Goal: Task Accomplishment & Management: Manage account settings

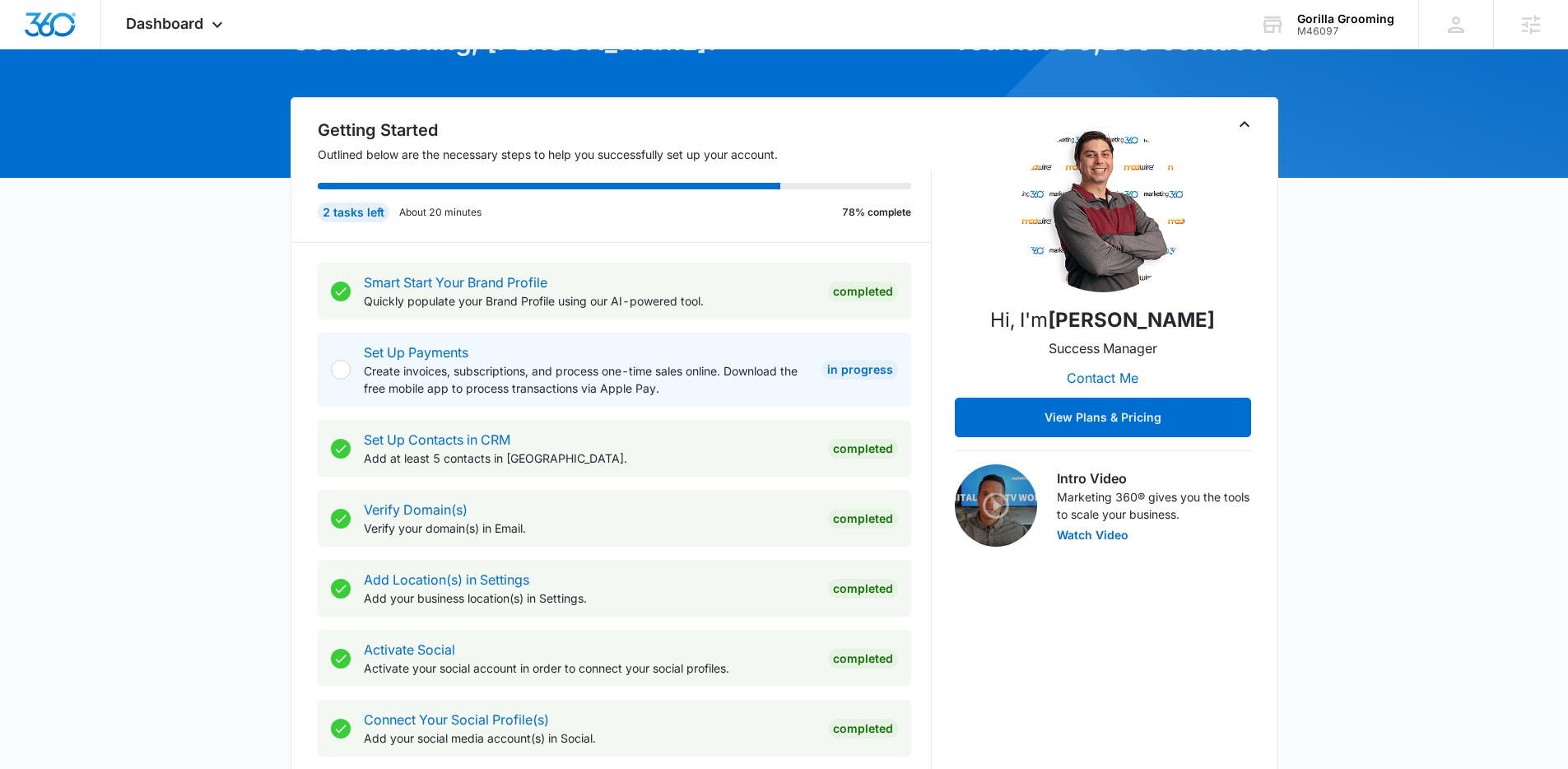
scroll to position [1012, 0]
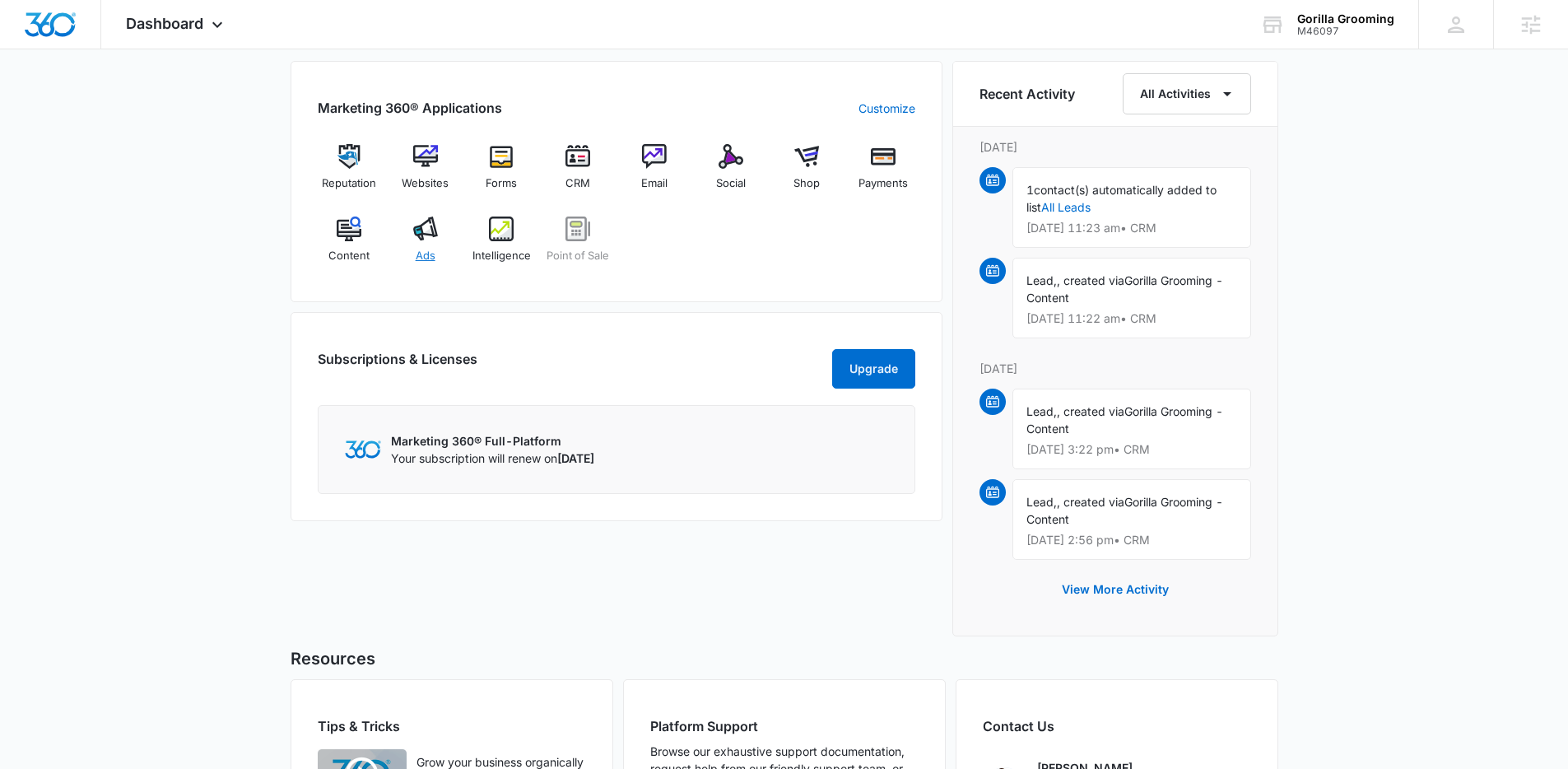
click at [445, 229] on div "Ads" at bounding box center [426, 246] width 64 height 59
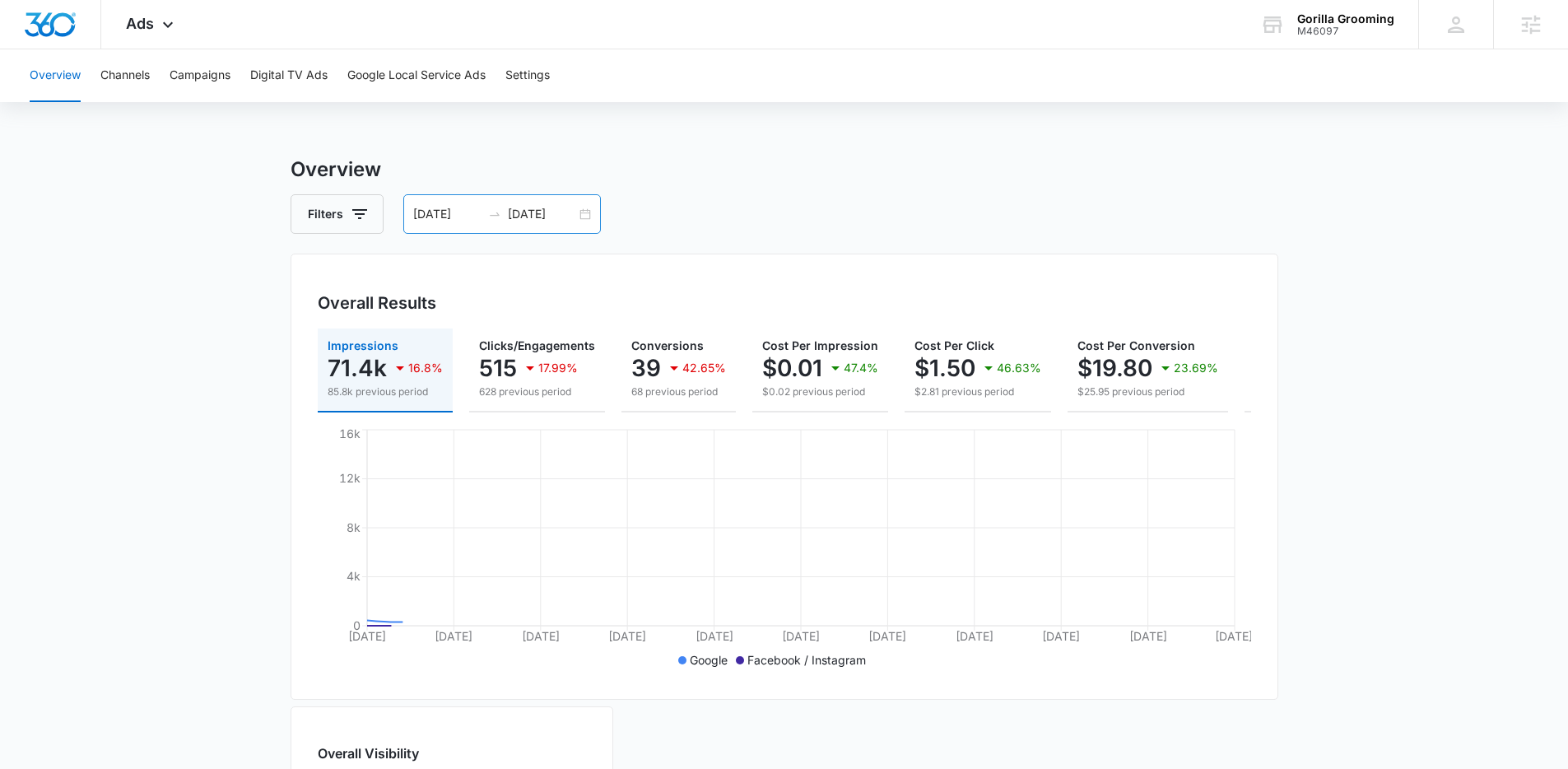
click at [585, 212] on div "06/14/2025 07/14/2025" at bounding box center [502, 214] width 197 height 40
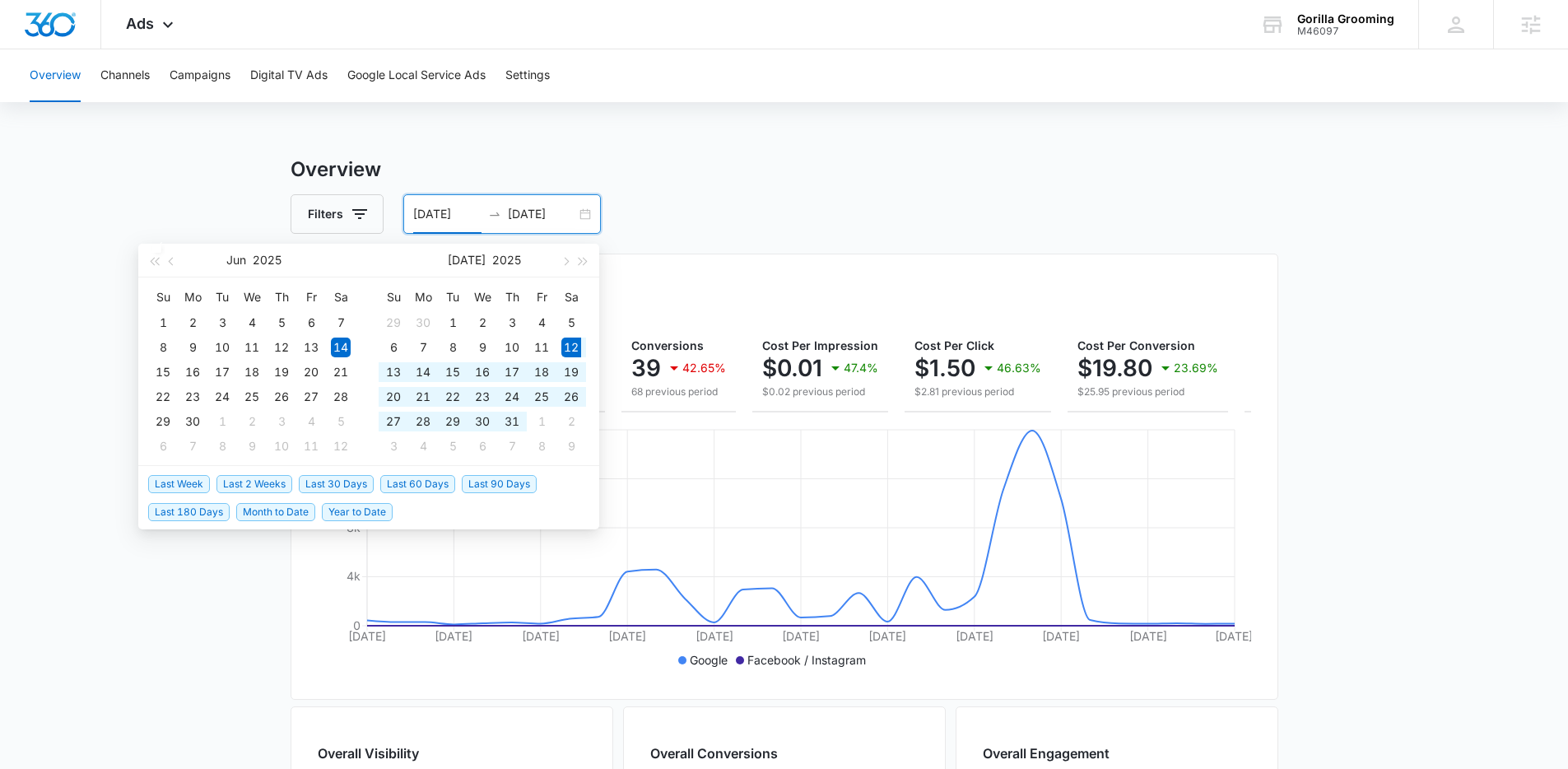
click at [351, 483] on span "Last 30 Days" at bounding box center [336, 484] width 74 height 18
type input "07/12/2025"
type input "08/11/2025"
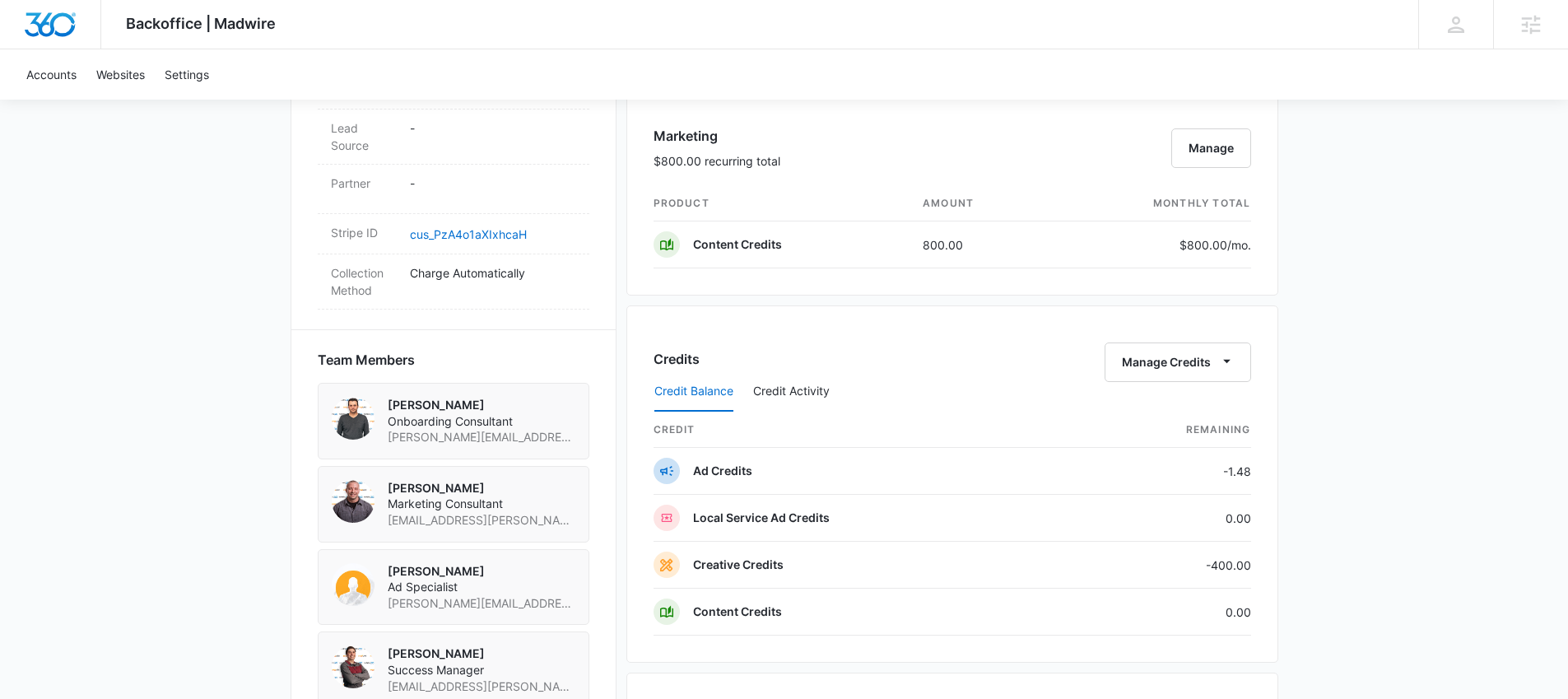
scroll to position [970, 0]
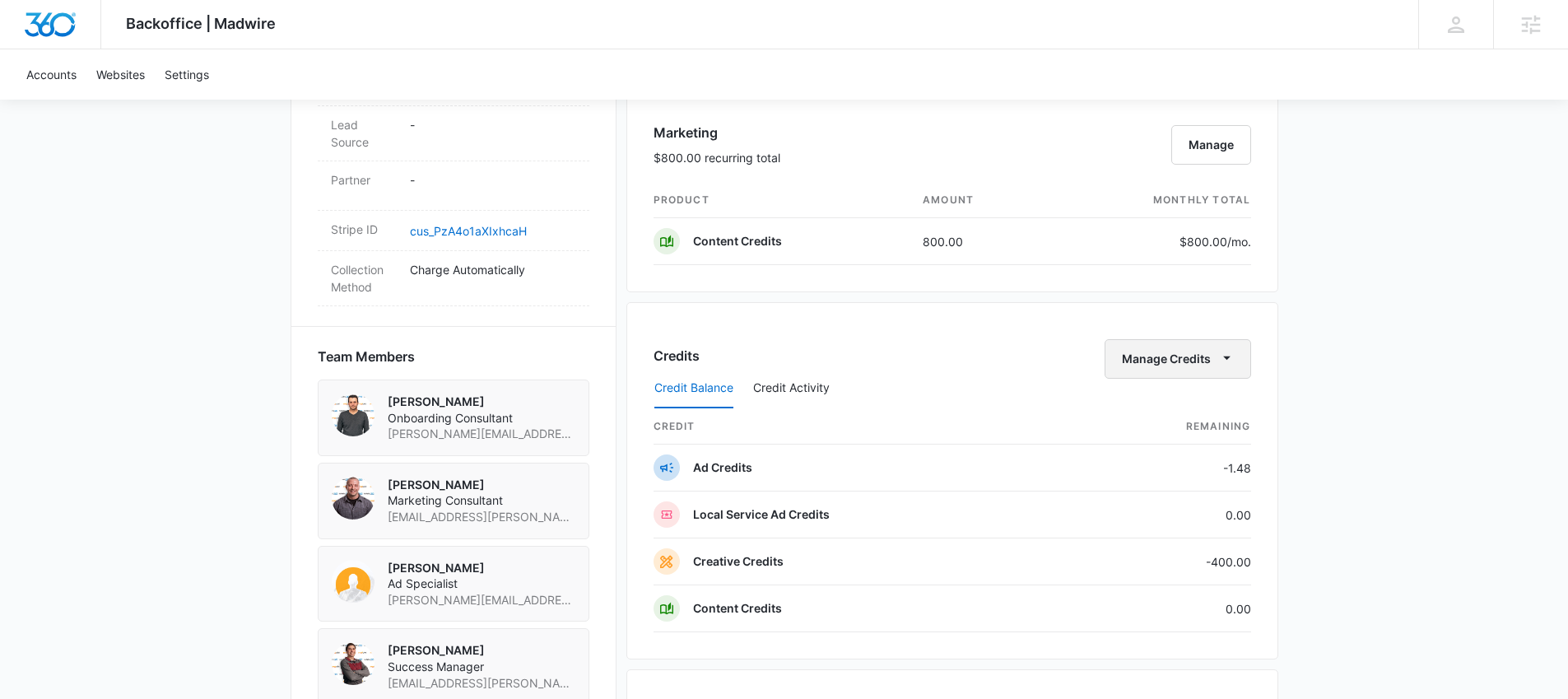
click at [1153, 355] on button "Manage Credits" at bounding box center [1177, 359] width 146 height 40
click at [1186, 406] on div "Transfer Credits" at bounding box center [1168, 412] width 86 height 12
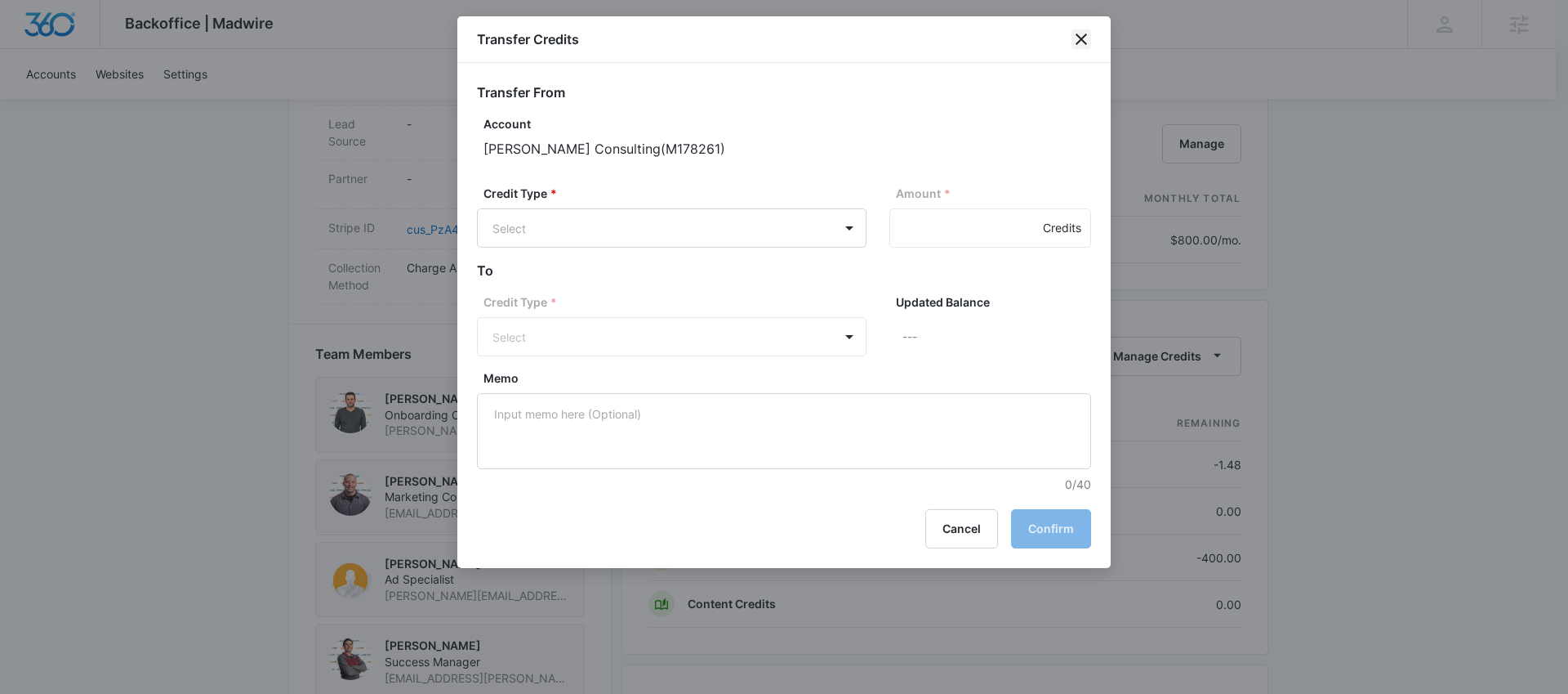
click at [1080, 41] on icon "close" at bounding box center [1081, 39] width 19 height 19
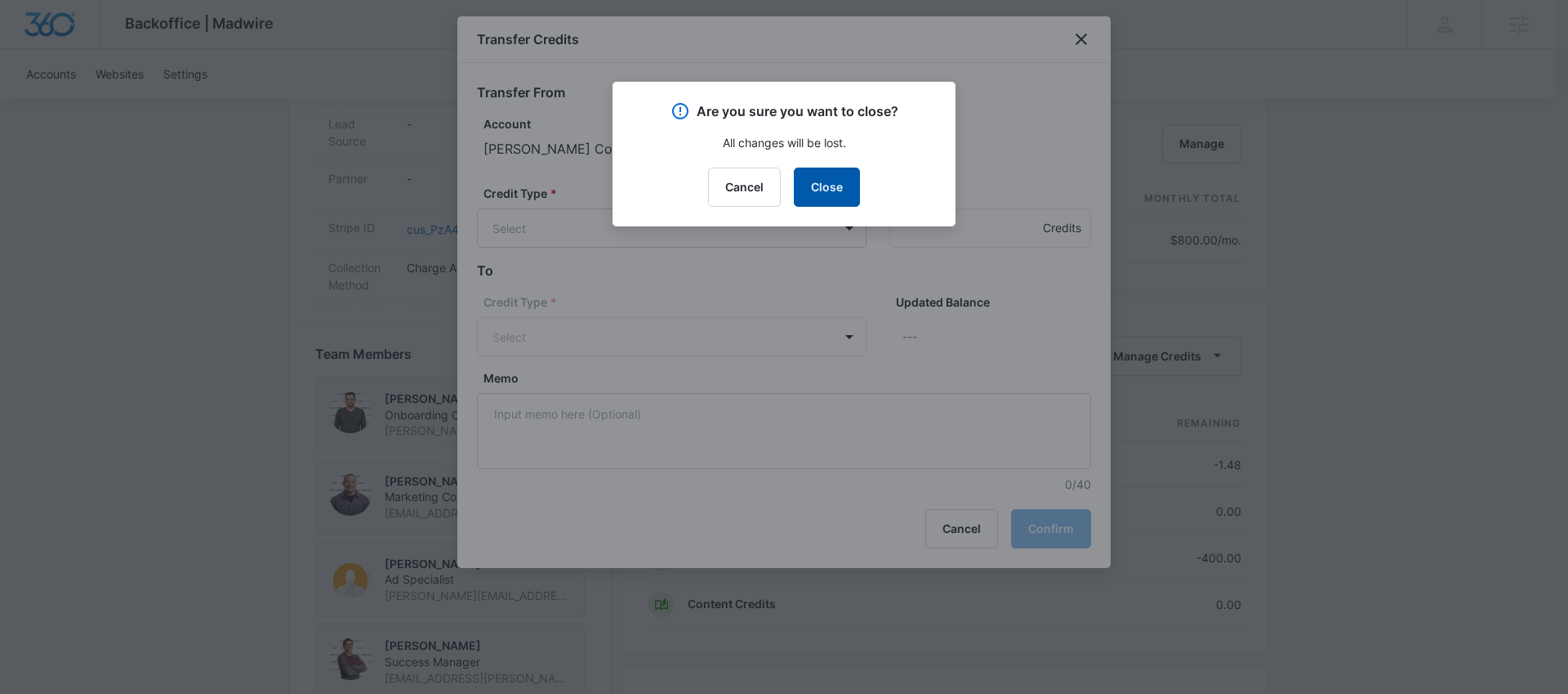
click at [843, 194] on button "Close" at bounding box center [826, 186] width 66 height 39
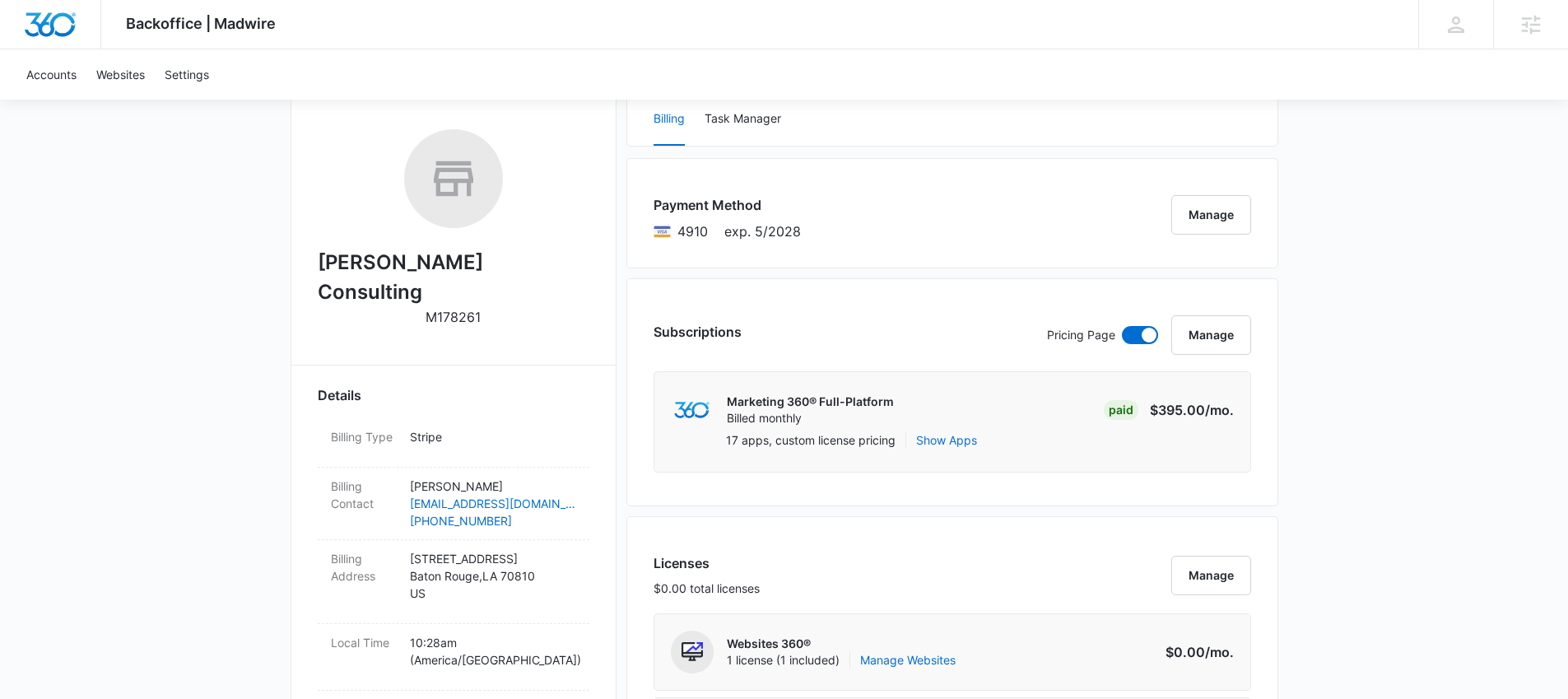
scroll to position [0, 0]
